Goal: Ask a question: Ask a question

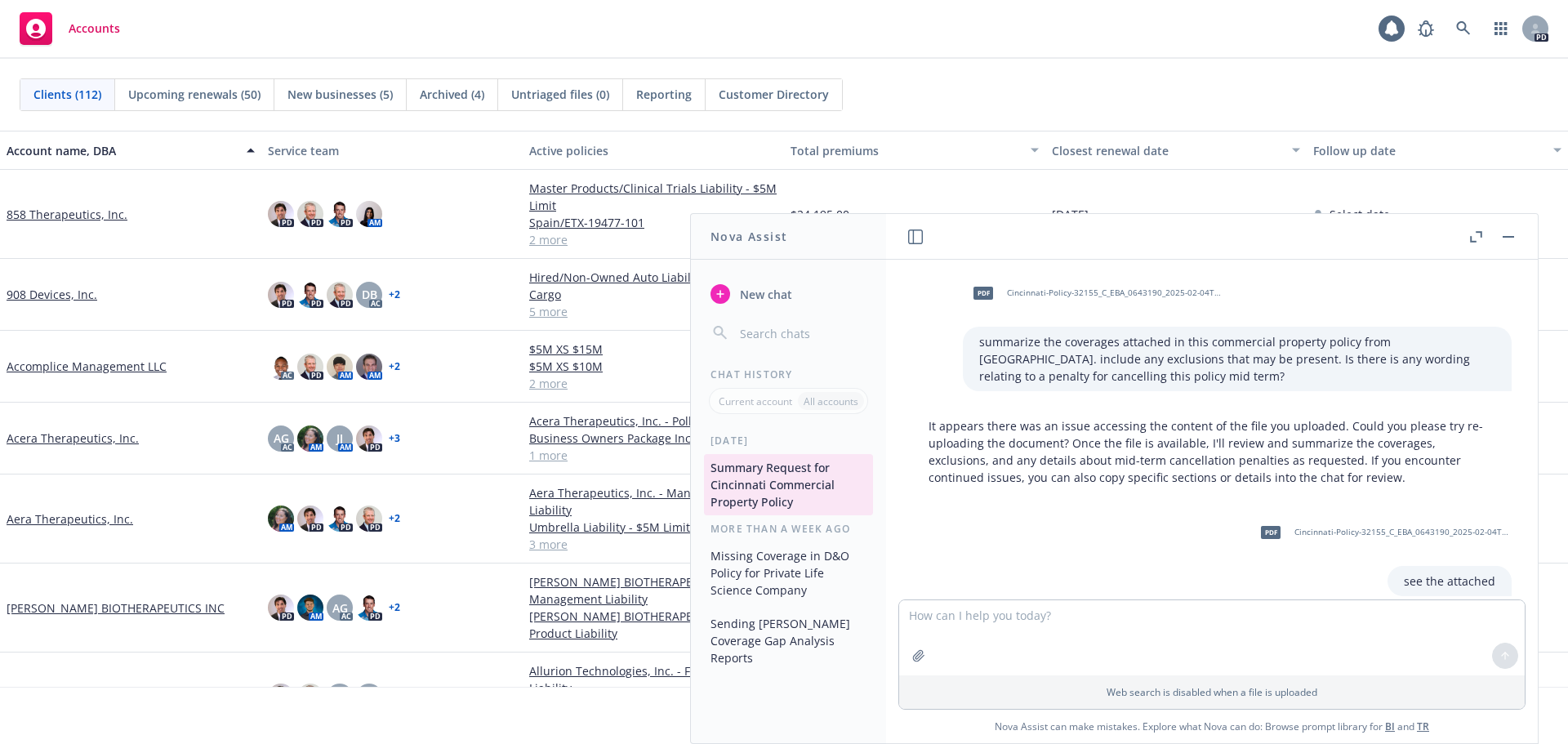
scroll to position [8720, 0]
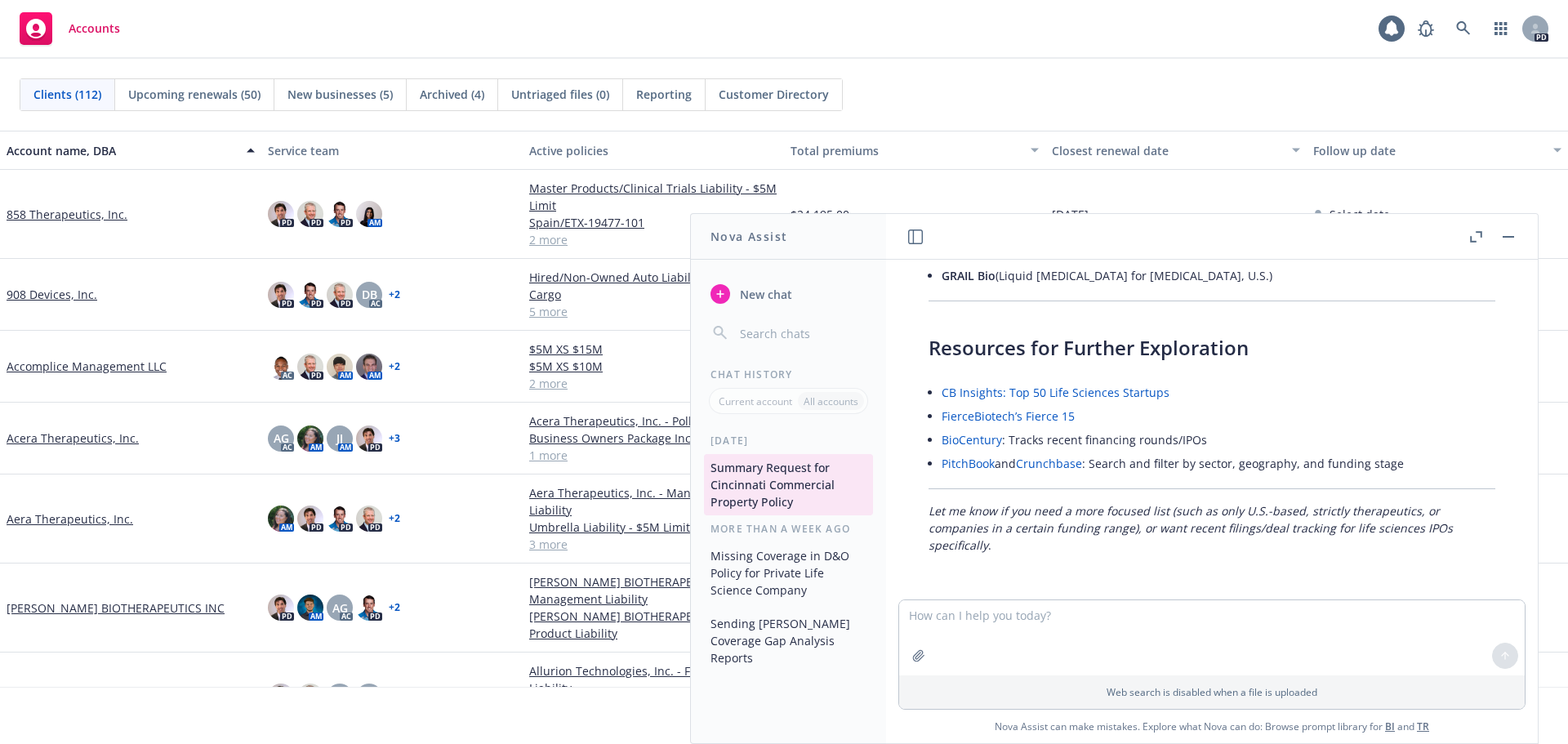
drag, startPoint x: 0, startPoint y: 0, endPoint x: 972, endPoint y: 623, distance: 1154.5
click at [972, 623] on textarea at bounding box center [1211, 638] width 625 height 75
type textarea "who are the investors in shield ai?"
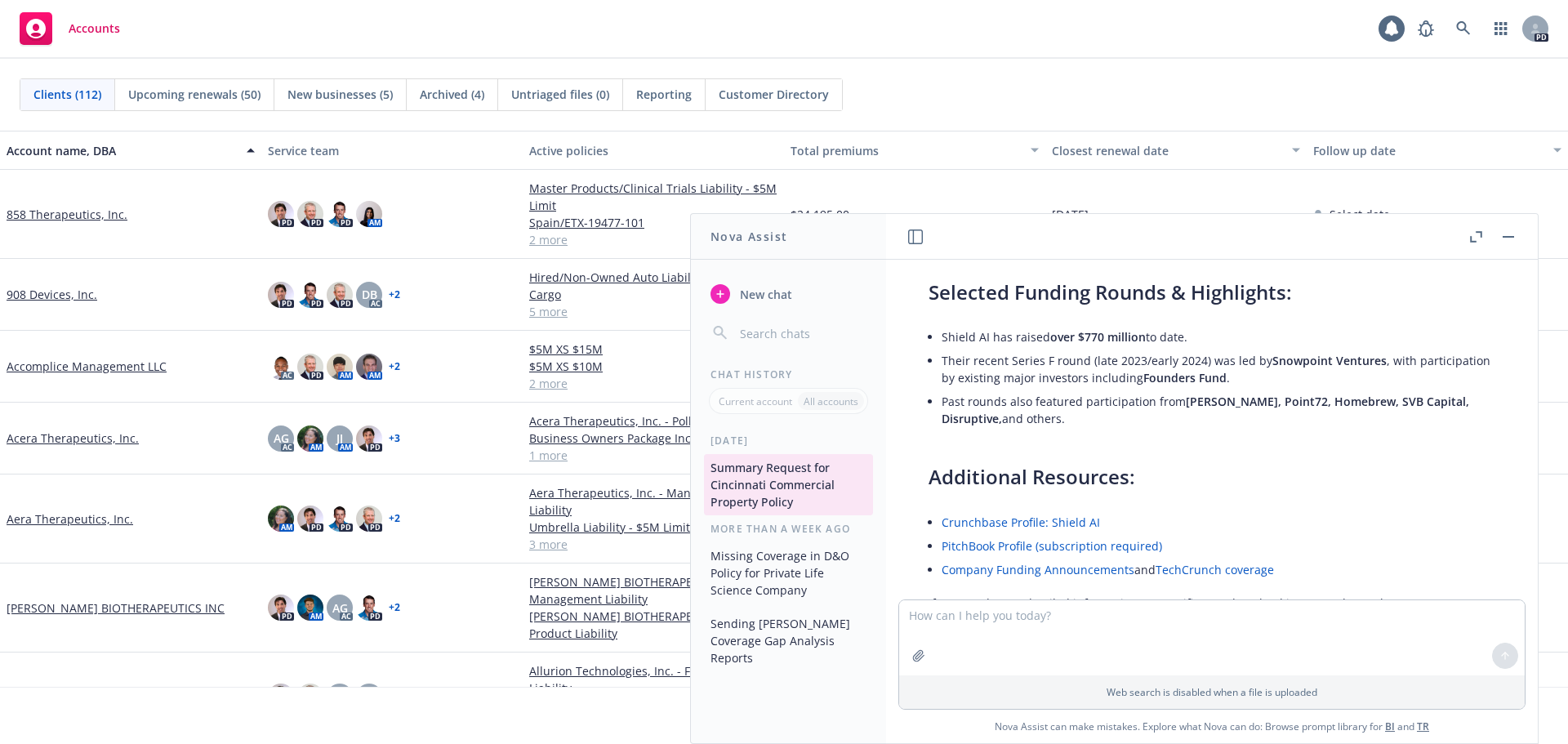
scroll to position [9430, 0]
